Goal: Task Accomplishment & Management: Manage account settings

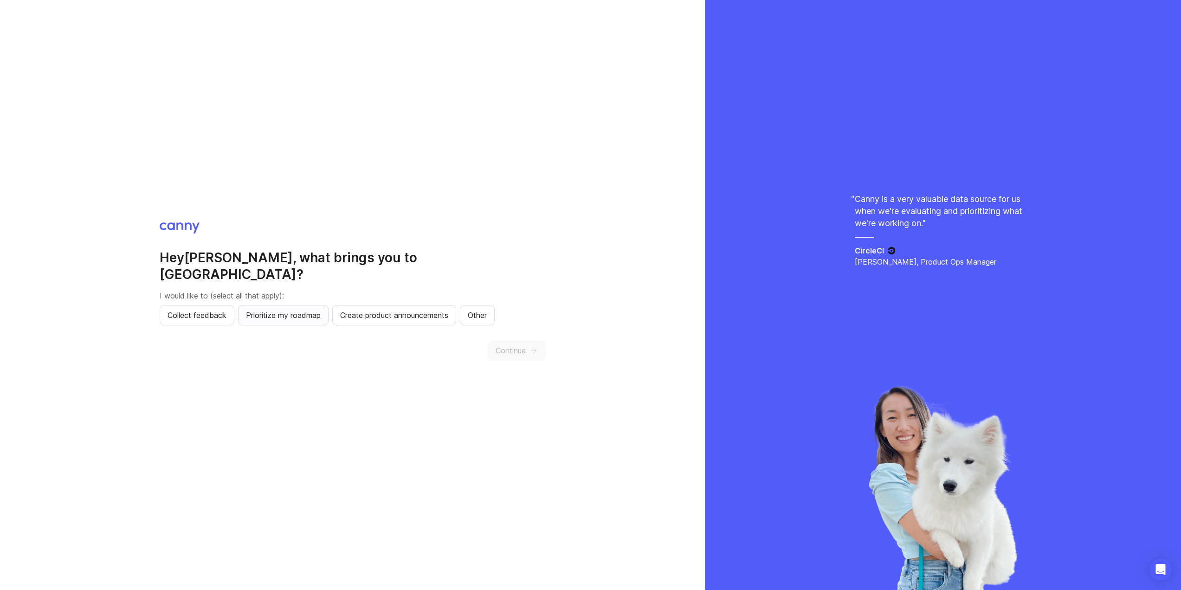
click at [264, 309] on span "Prioritize my roadmap" at bounding box center [283, 314] width 75 height 11
click at [502, 345] on span "Continue" at bounding box center [511, 350] width 30 height 11
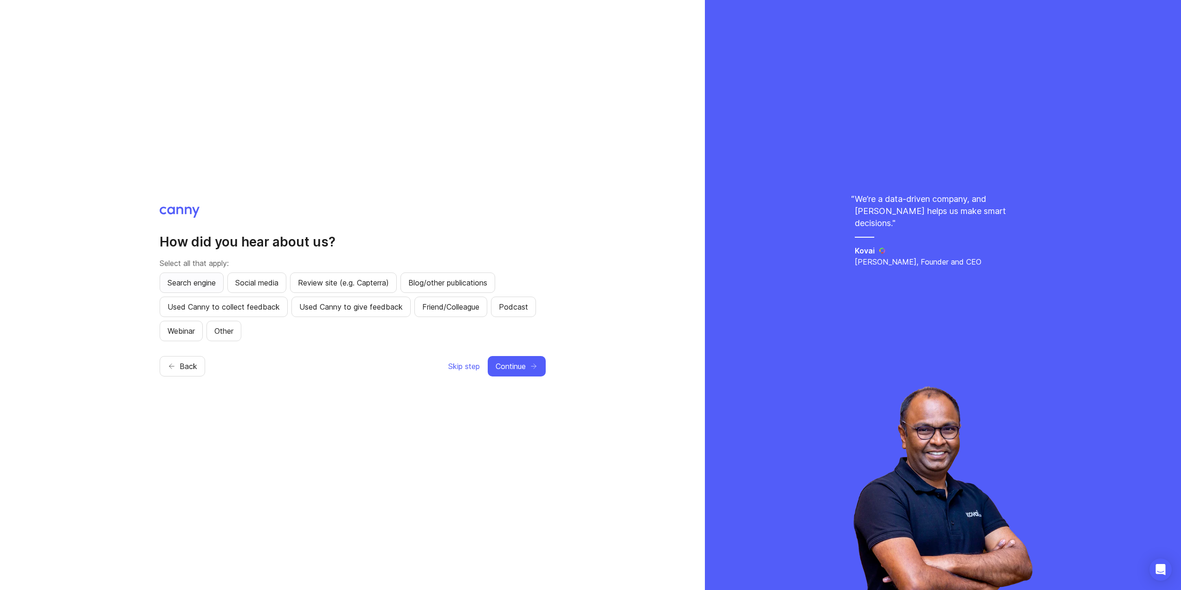
click at [206, 284] on span "Search engine" at bounding box center [192, 282] width 48 height 11
click at [516, 365] on span "Continue" at bounding box center [511, 366] width 30 height 11
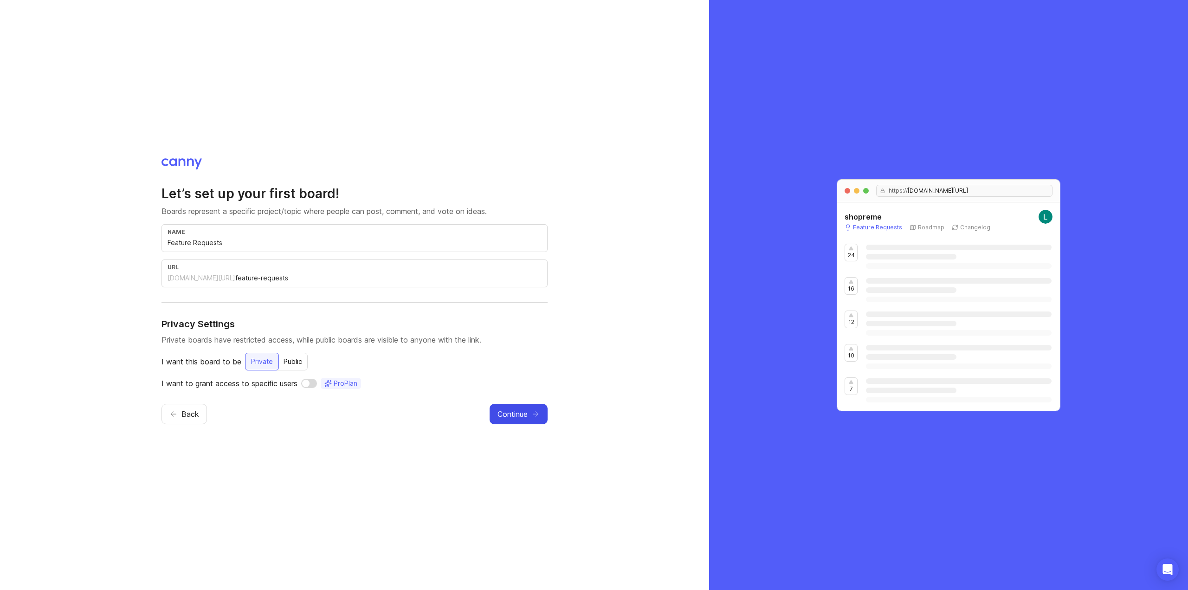
click at [522, 416] on span "Continue" at bounding box center [512, 413] width 30 height 11
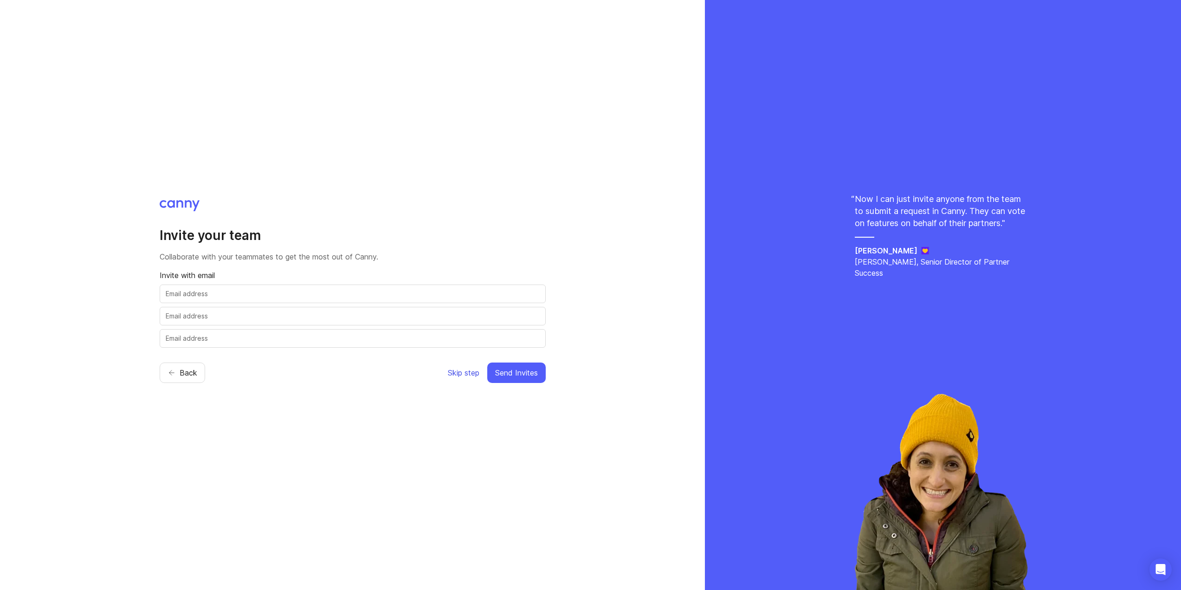
click at [466, 374] on span "Skip step" at bounding box center [464, 372] width 32 height 11
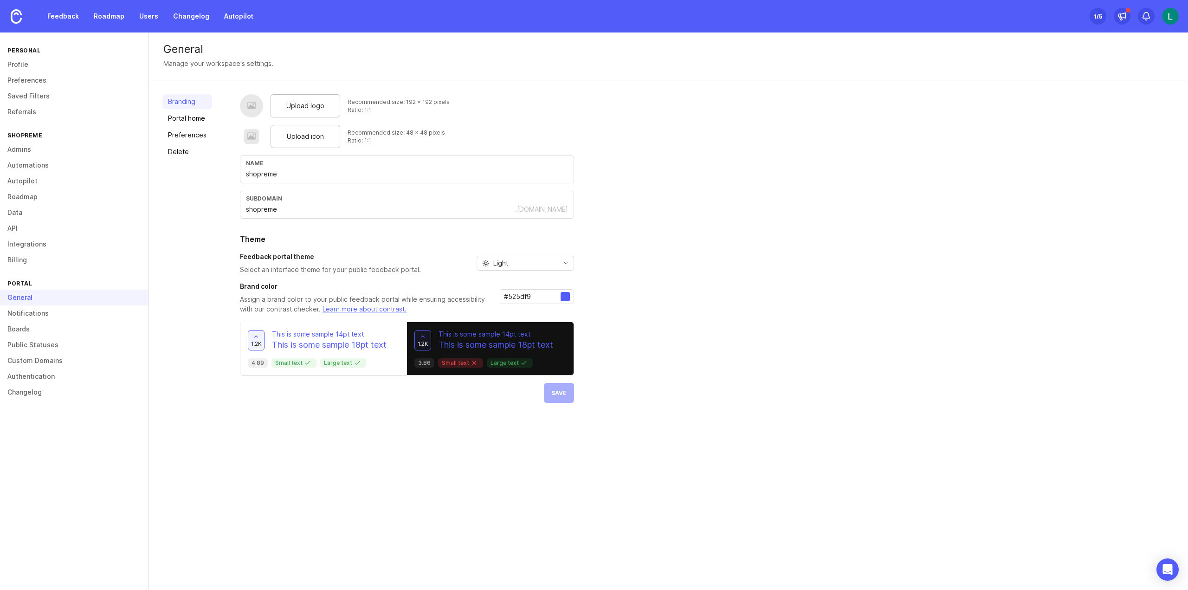
click at [562, 297] on div at bounding box center [565, 296] width 9 height 9
click at [513, 295] on input "#525df9" at bounding box center [532, 296] width 57 height 10
click at [513, 294] on input "#525df9" at bounding box center [532, 296] width 57 height 10
paste input "8a61e8"
type input "#8a61e8"
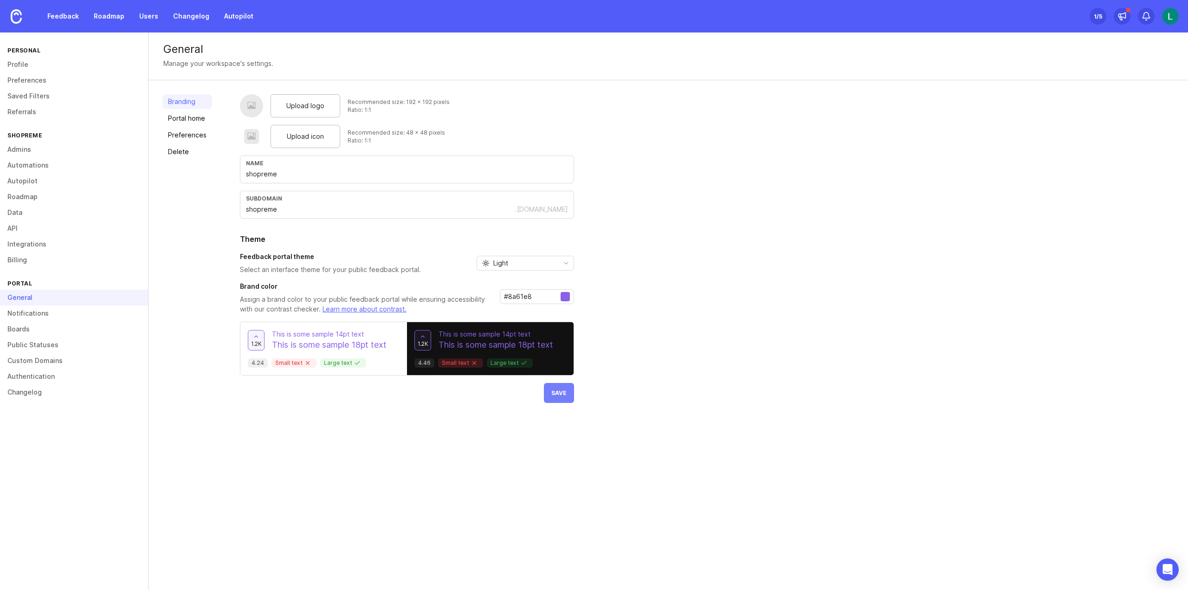
click at [564, 395] on span "Save" at bounding box center [558, 392] width 15 height 7
click at [180, 122] on link "Portal home" at bounding box center [187, 118] width 50 height 15
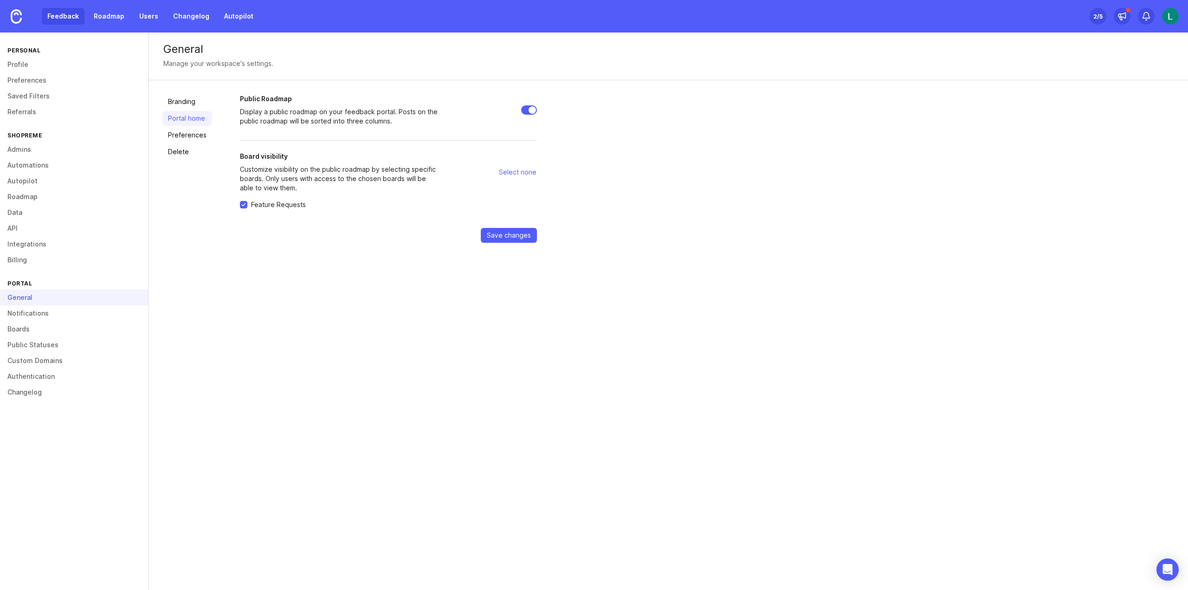
click at [59, 22] on link "Feedback" at bounding box center [63, 16] width 43 height 17
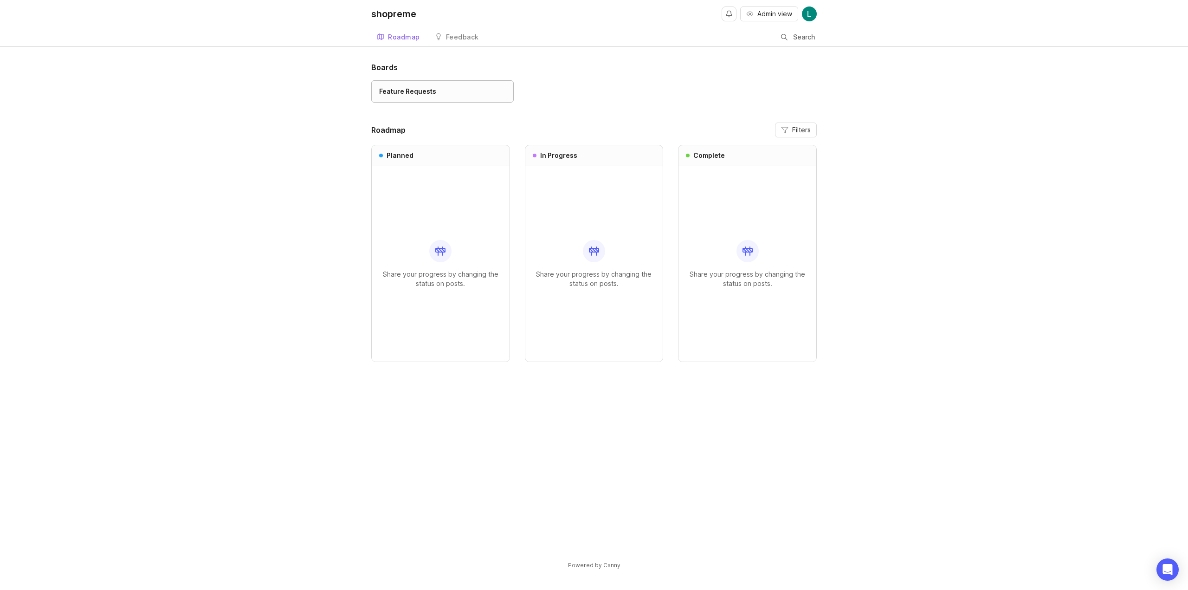
click at [418, 93] on div "Feature Requests" at bounding box center [407, 91] width 57 height 10
click at [468, 38] on div "Feedback" at bounding box center [462, 37] width 33 height 6
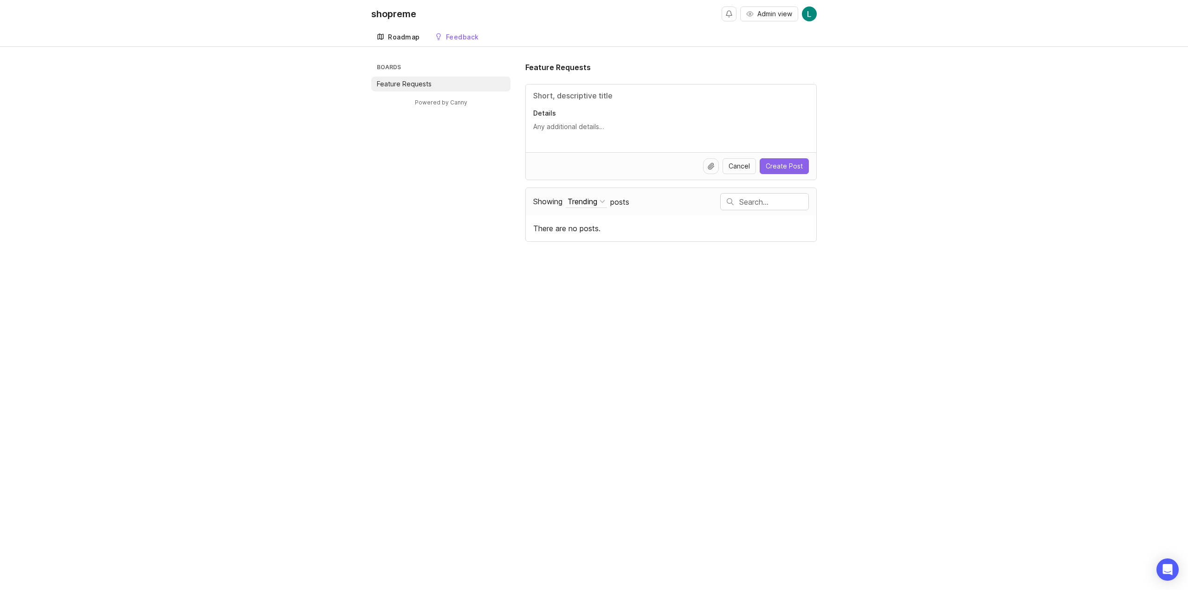
click at [400, 39] on div "Roadmap" at bounding box center [404, 37] width 32 height 6
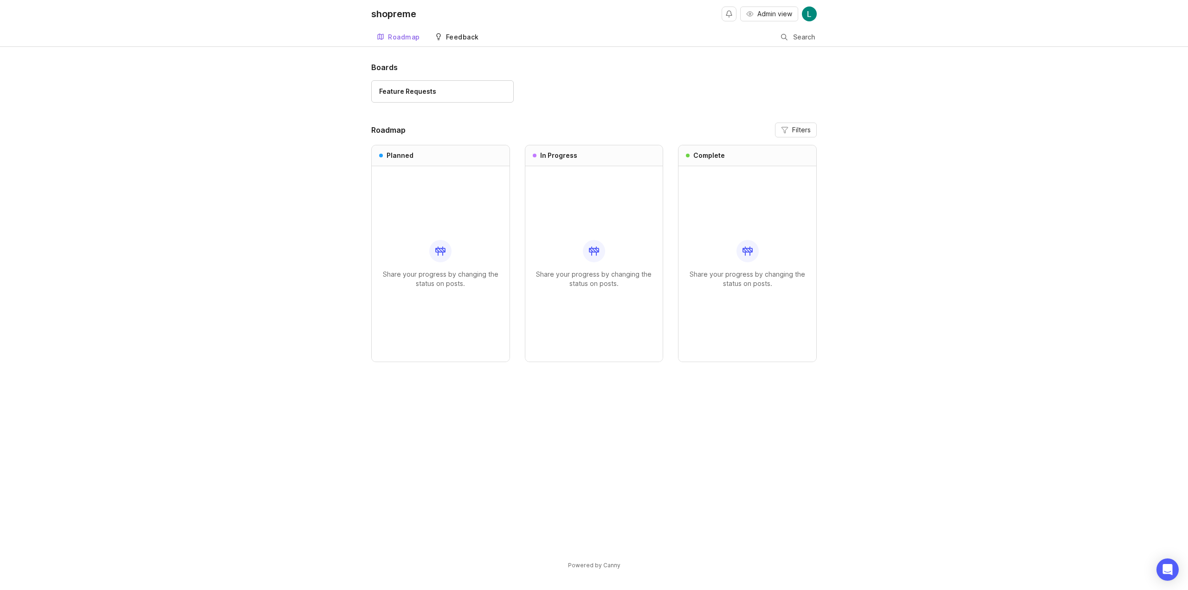
click at [458, 39] on div "Feedback" at bounding box center [462, 37] width 33 height 6
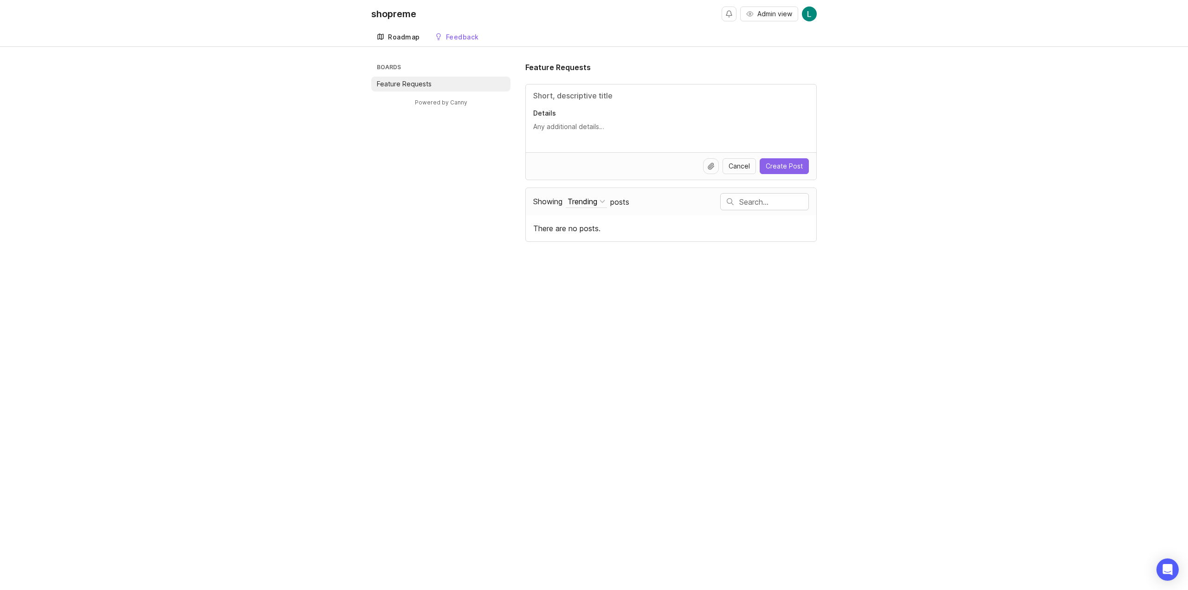
click at [407, 32] on link "Roadmap" at bounding box center [398, 37] width 54 height 19
click at [593, 96] on input "Title" at bounding box center [671, 95] width 276 height 11
click at [812, 11] on img at bounding box center [809, 13] width 15 height 15
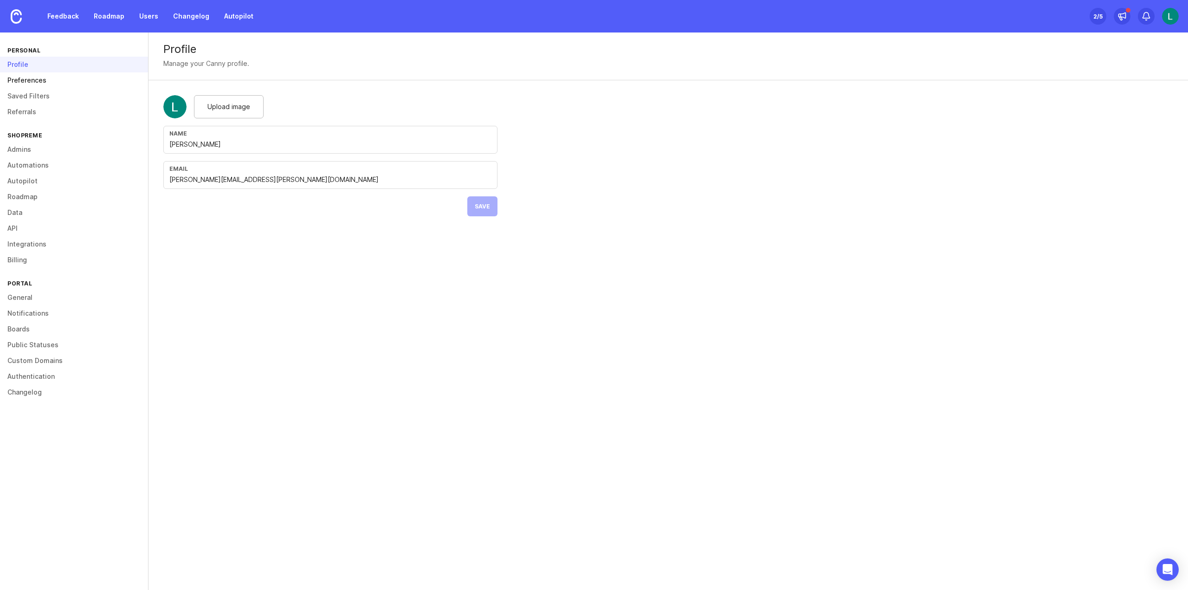
click at [22, 77] on link "Preferences" at bounding box center [74, 80] width 148 height 16
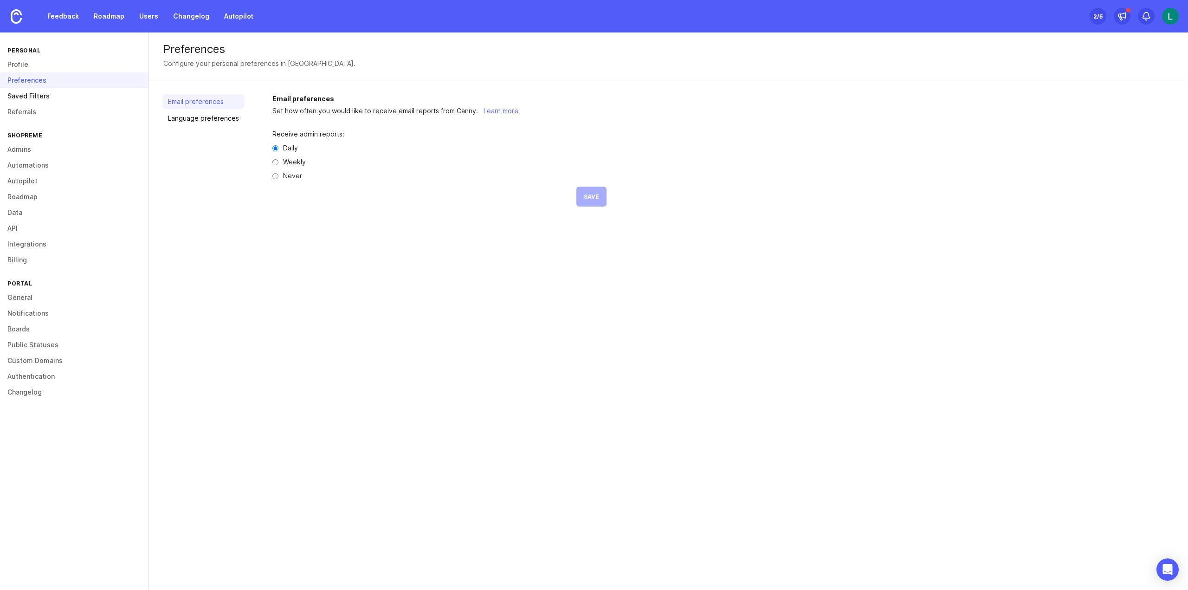
click at [29, 92] on link "Saved Filters" at bounding box center [74, 96] width 148 height 16
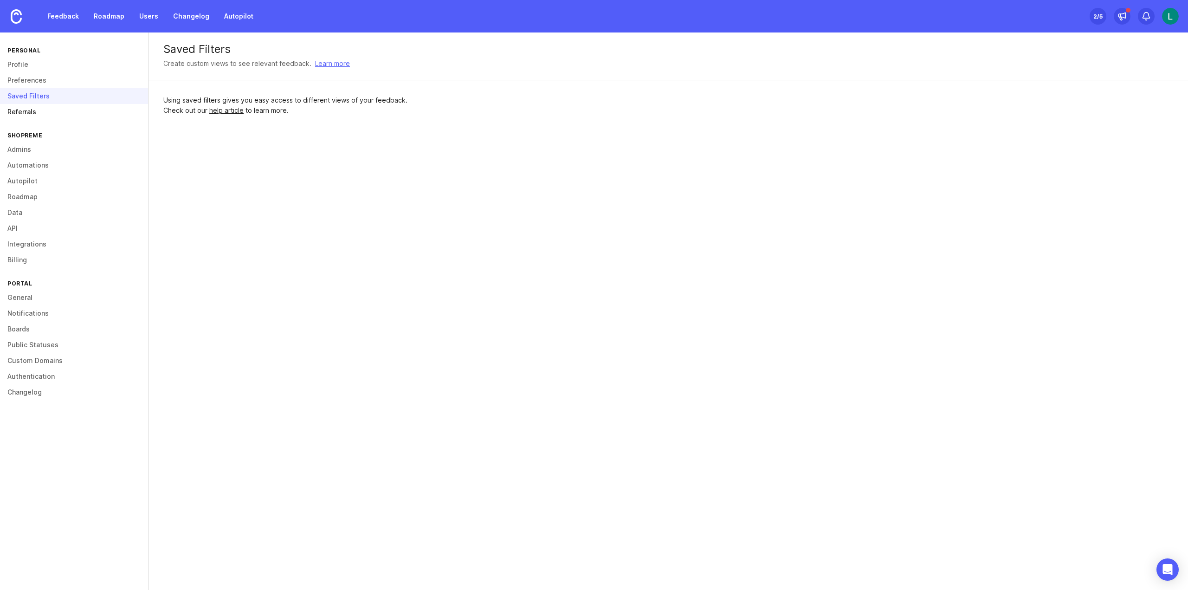
click at [29, 111] on link "Referrals" at bounding box center [74, 112] width 148 height 16
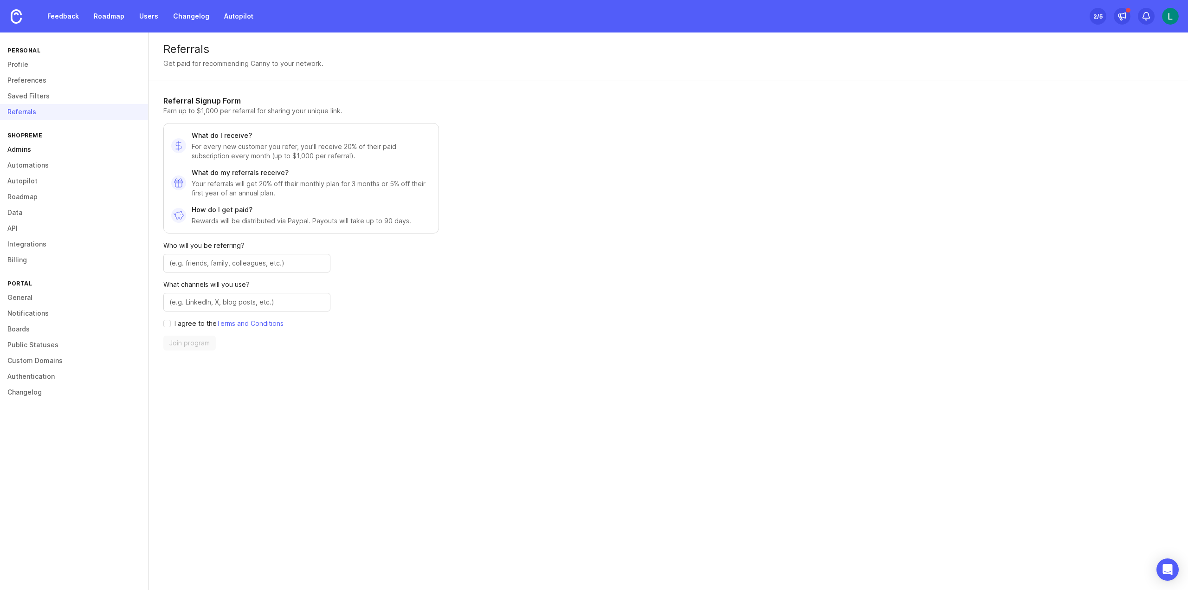
click at [31, 153] on link "Admins" at bounding box center [74, 150] width 148 height 16
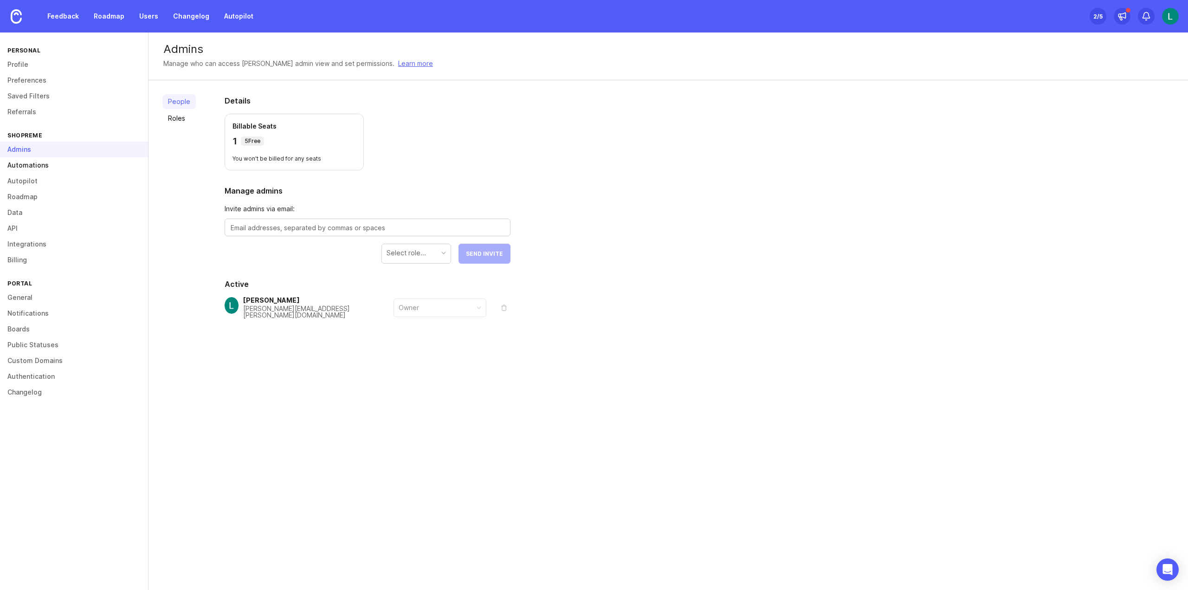
click at [32, 166] on link "Automations" at bounding box center [74, 165] width 148 height 16
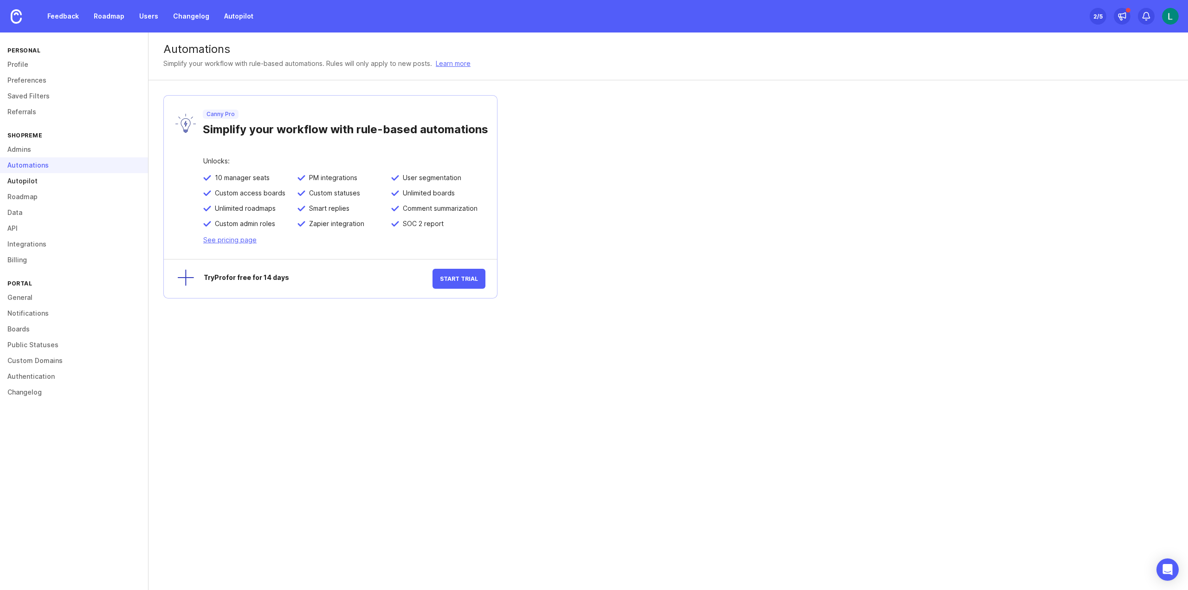
click at [34, 184] on link "Autopilot" at bounding box center [74, 181] width 148 height 16
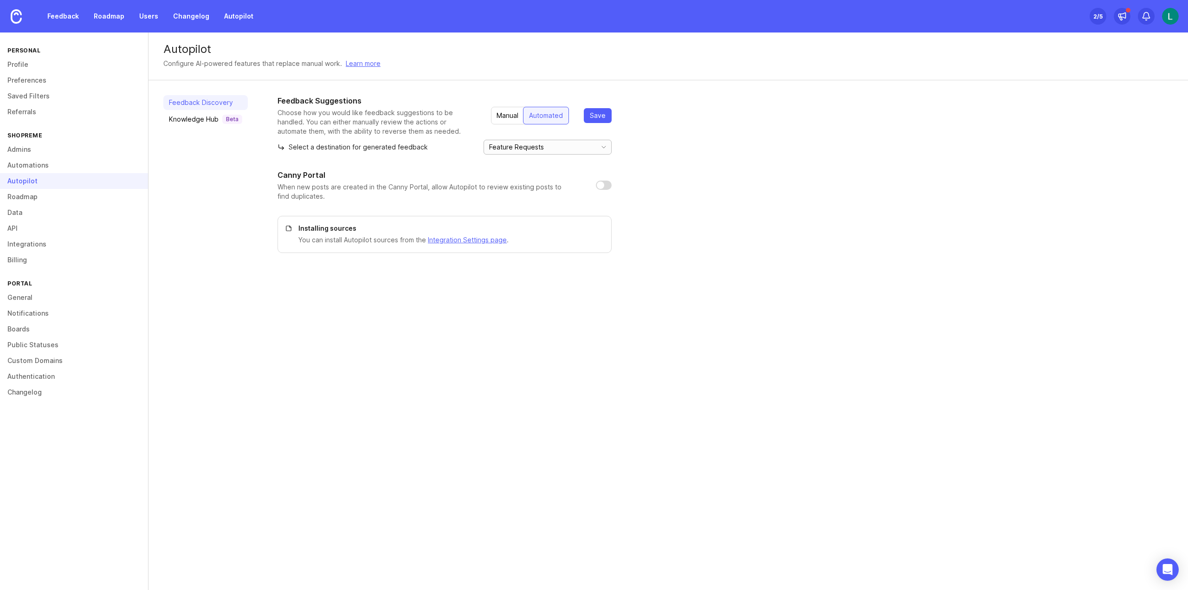
click at [567, 149] on input "Feature Requests" at bounding box center [540, 147] width 103 height 10
drag, startPoint x: 742, startPoint y: 185, endPoint x: 720, endPoint y: 181, distance: 23.1
click at [737, 186] on div "Feedback Suggestions Choose how you would like feedback suggestions to be handl…" at bounding box center [725, 174] width 896 height 158
click at [558, 152] on div "Feature Requests" at bounding box center [538, 147] width 109 height 14
click at [731, 141] on div "Feedback Suggestions Choose how you would like feedback suggestions to be handl…" at bounding box center [725, 174] width 896 height 158
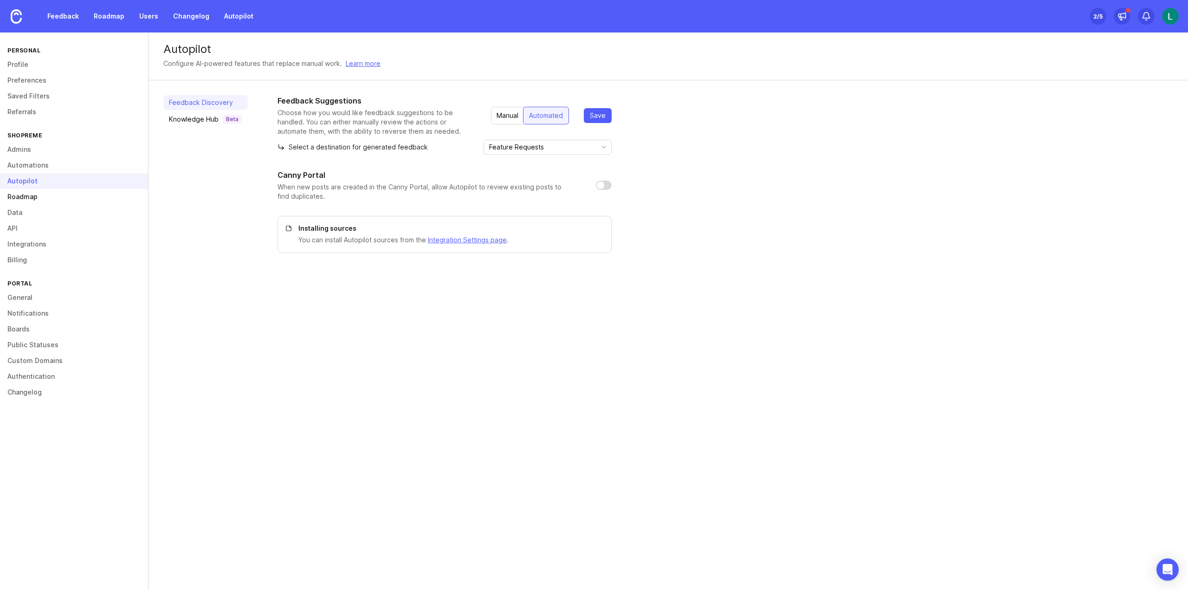
click at [44, 201] on link "Roadmap" at bounding box center [74, 197] width 148 height 16
